Goal: Use online tool/utility: Use online tool/utility

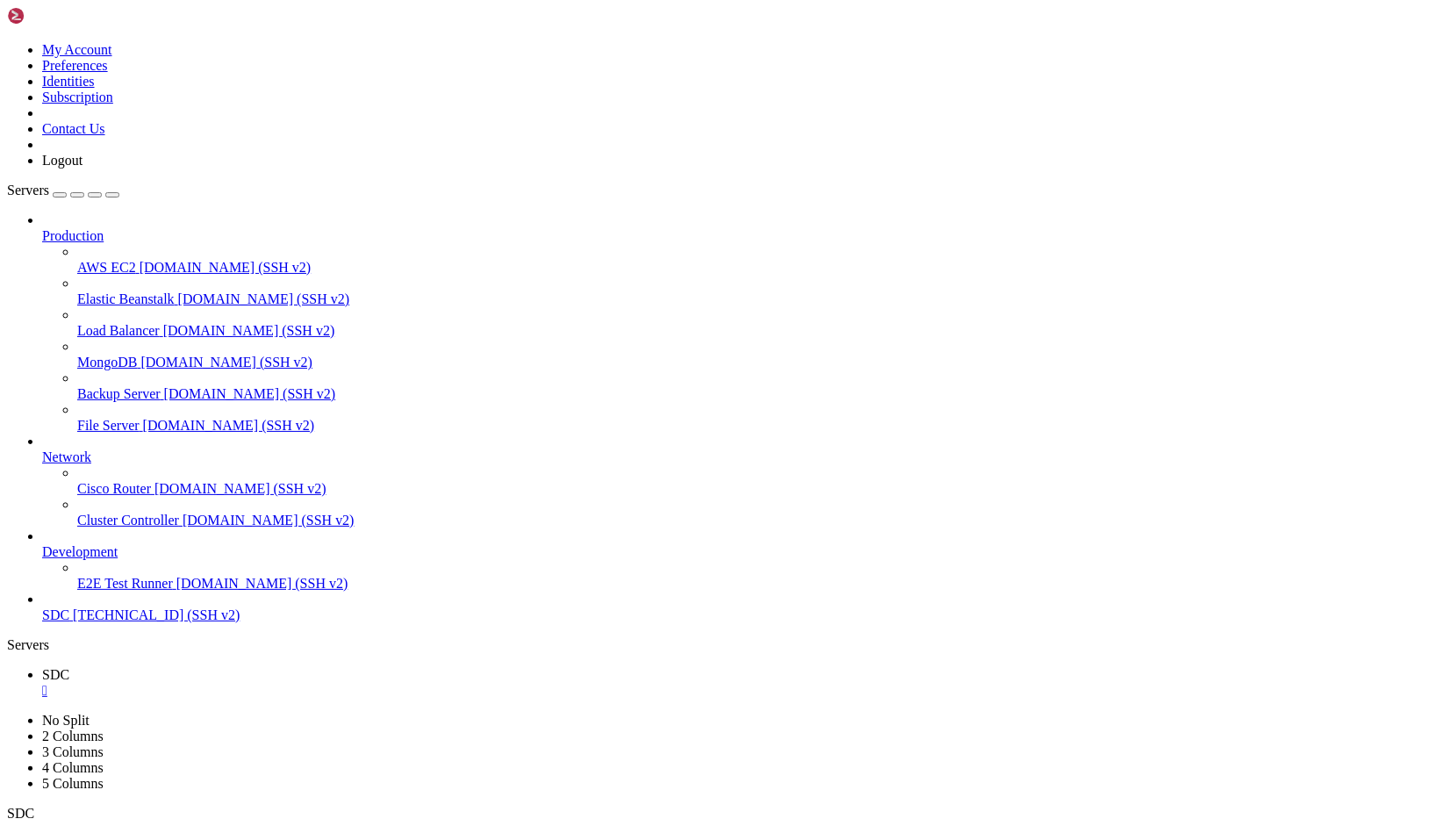
scroll to position [8, 2]
click at [337, 66] on button "Reconnect" at bounding box center [333, 59] width 7 height 14
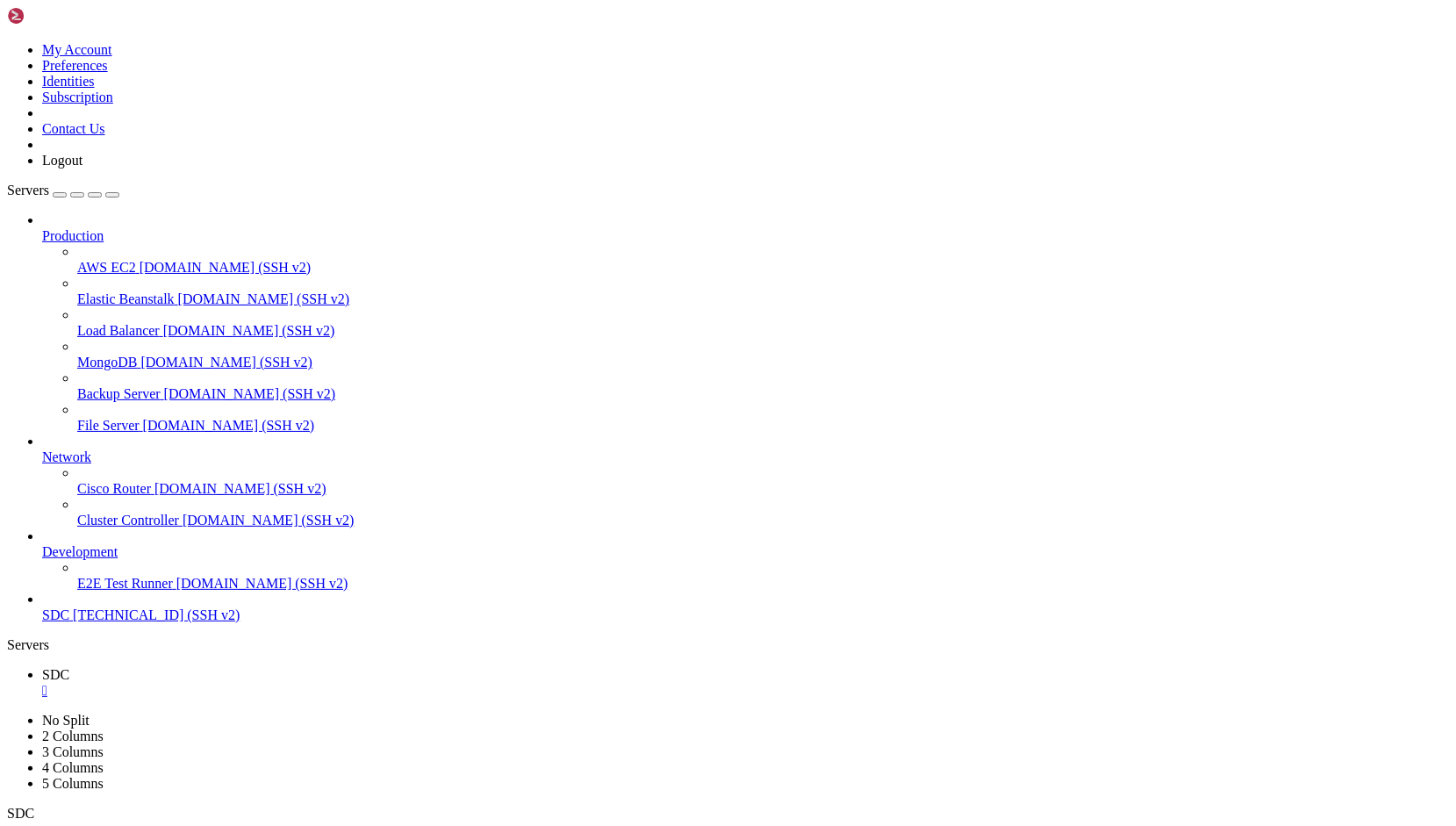
drag, startPoint x: 29, startPoint y: 1615, endPoint x: 972, endPoint y: 1658, distance: 944.0
copy div "Class "L5Swagger\Generator" not found Script @php artisan package:discover --an…"
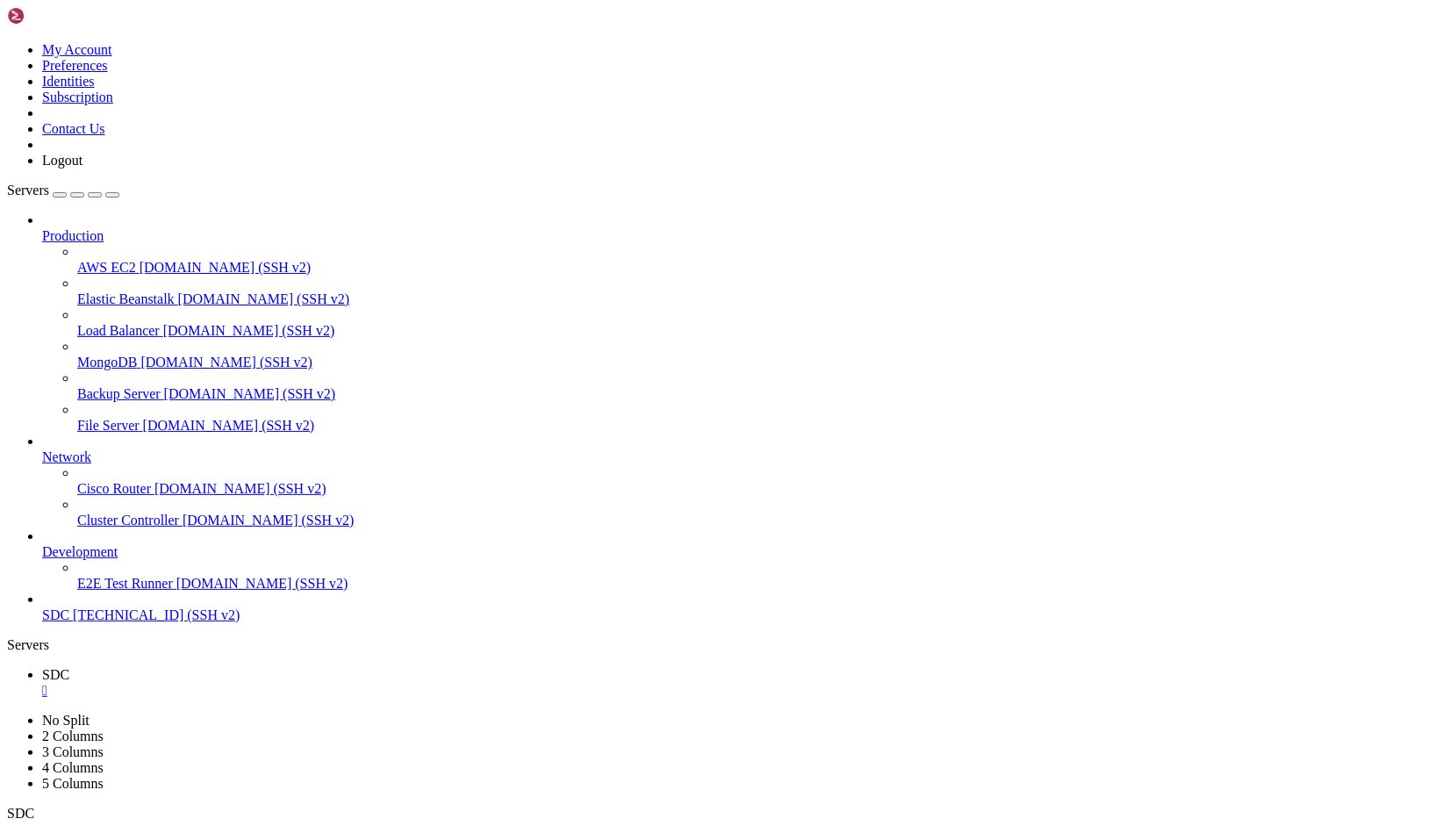
scroll to position [18667, 0]
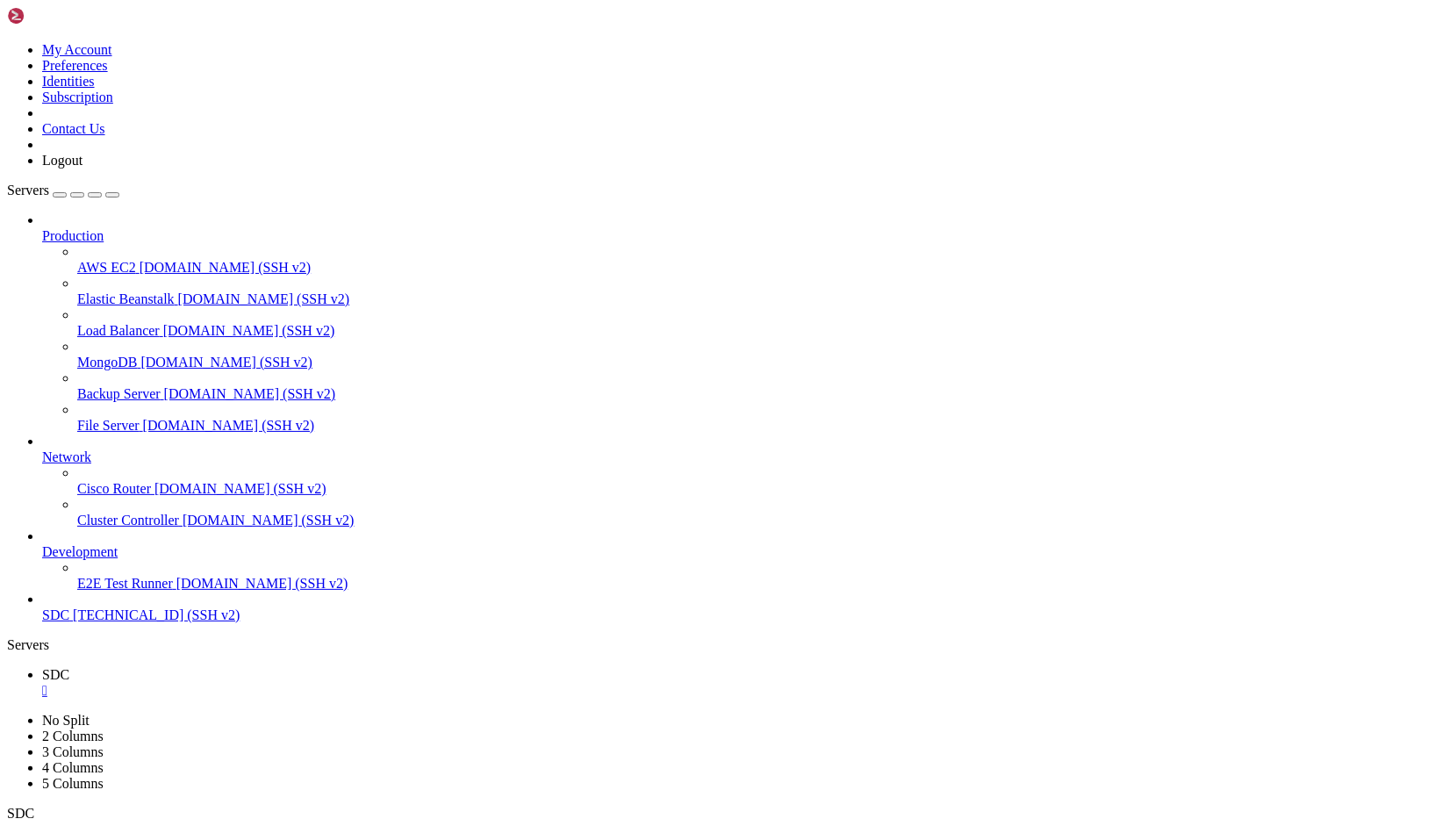
scroll to position [18696, 0]
copy x-row "Class "L5Swagger\Generator" not found"
drag, startPoint x: 700, startPoint y: 1255, endPoint x: 466, endPoint y: 1323, distance: 243.7
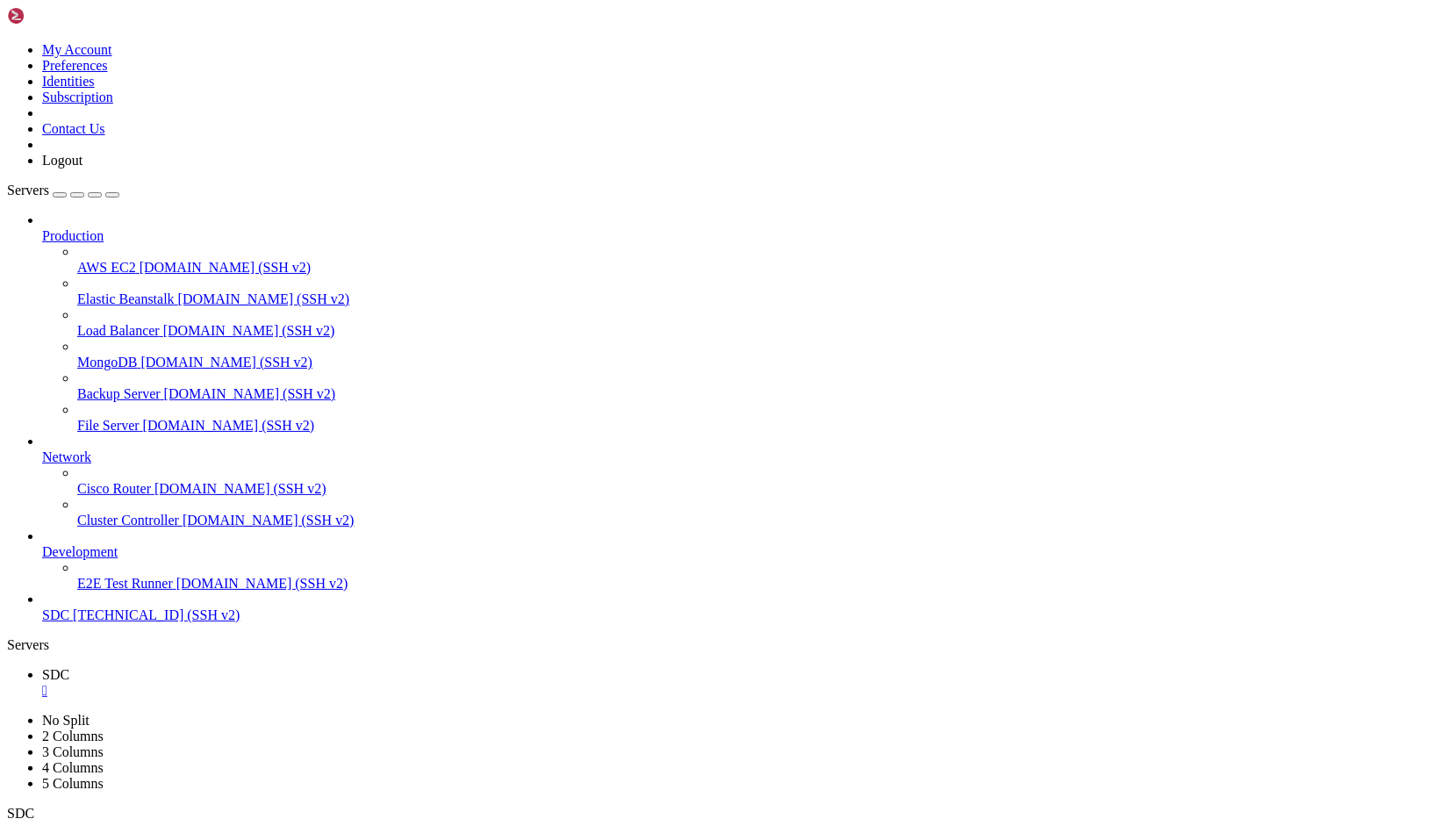
scroll to position [25456, 0]
